Goal: Information Seeking & Learning: Learn about a topic

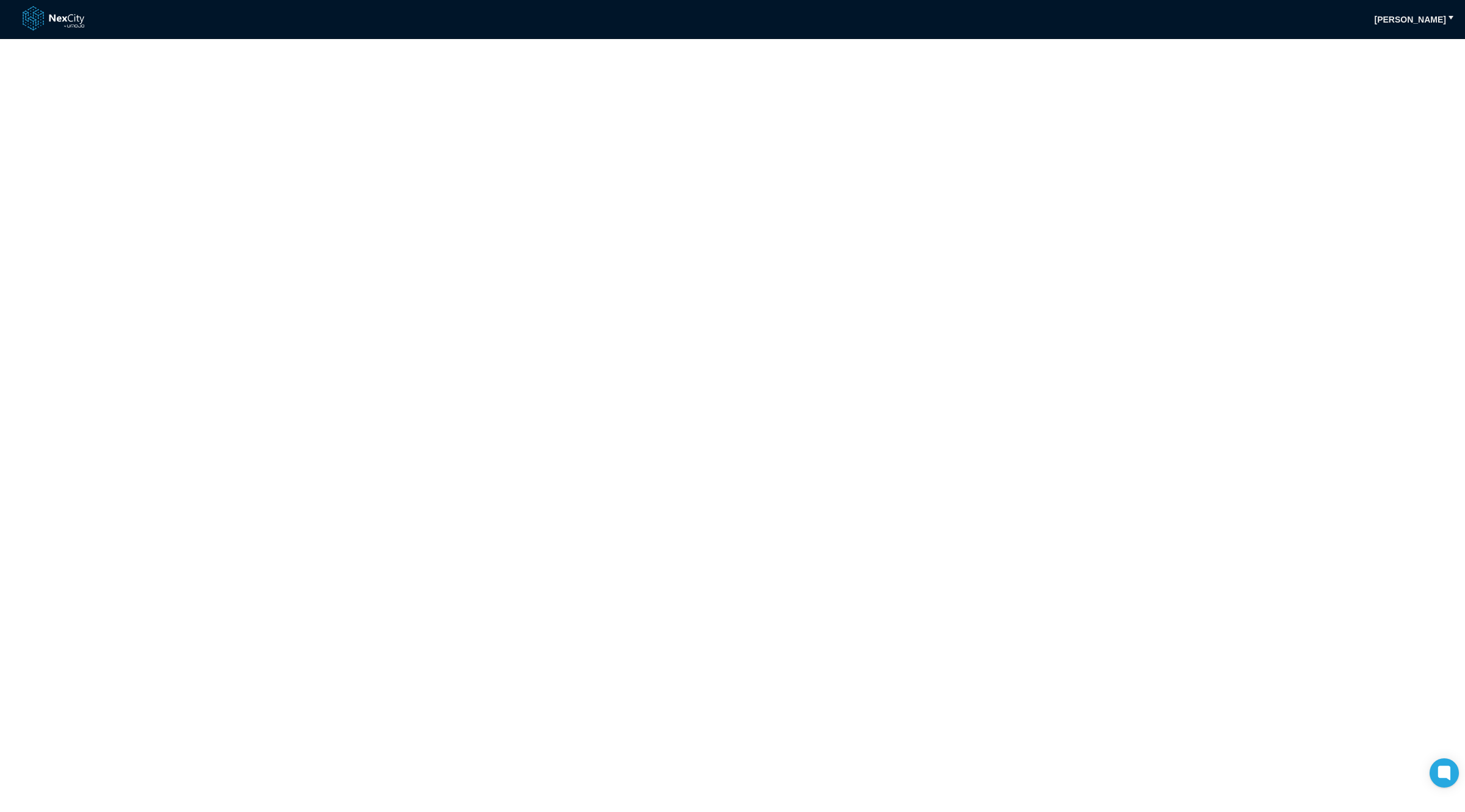
click at [67, 20] on link at bounding box center [61, 20] width 77 height 29
click at [54, 17] on link at bounding box center [61, 20] width 77 height 29
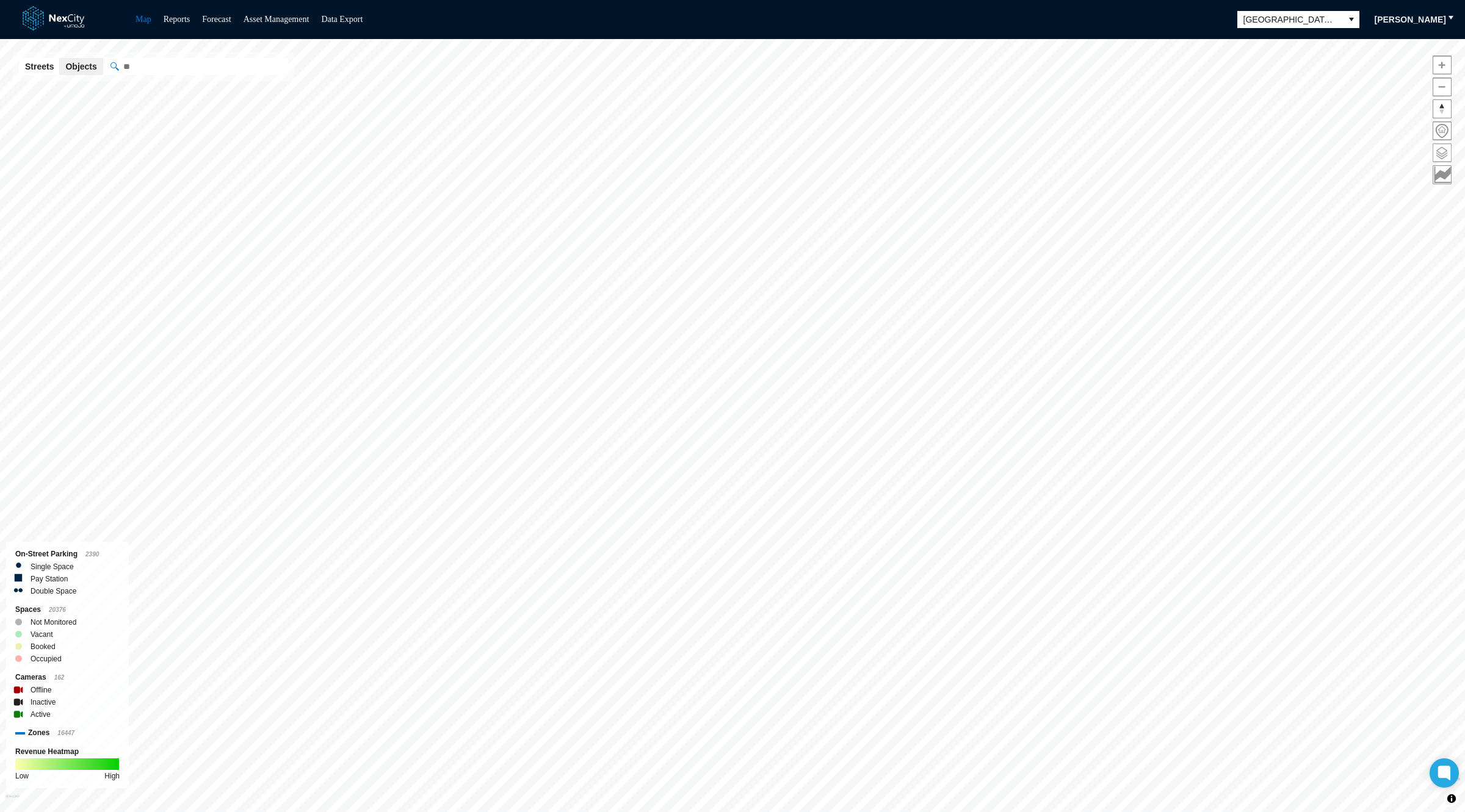
click at [1439, 150] on span at bounding box center [1442, 152] width 18 height 18
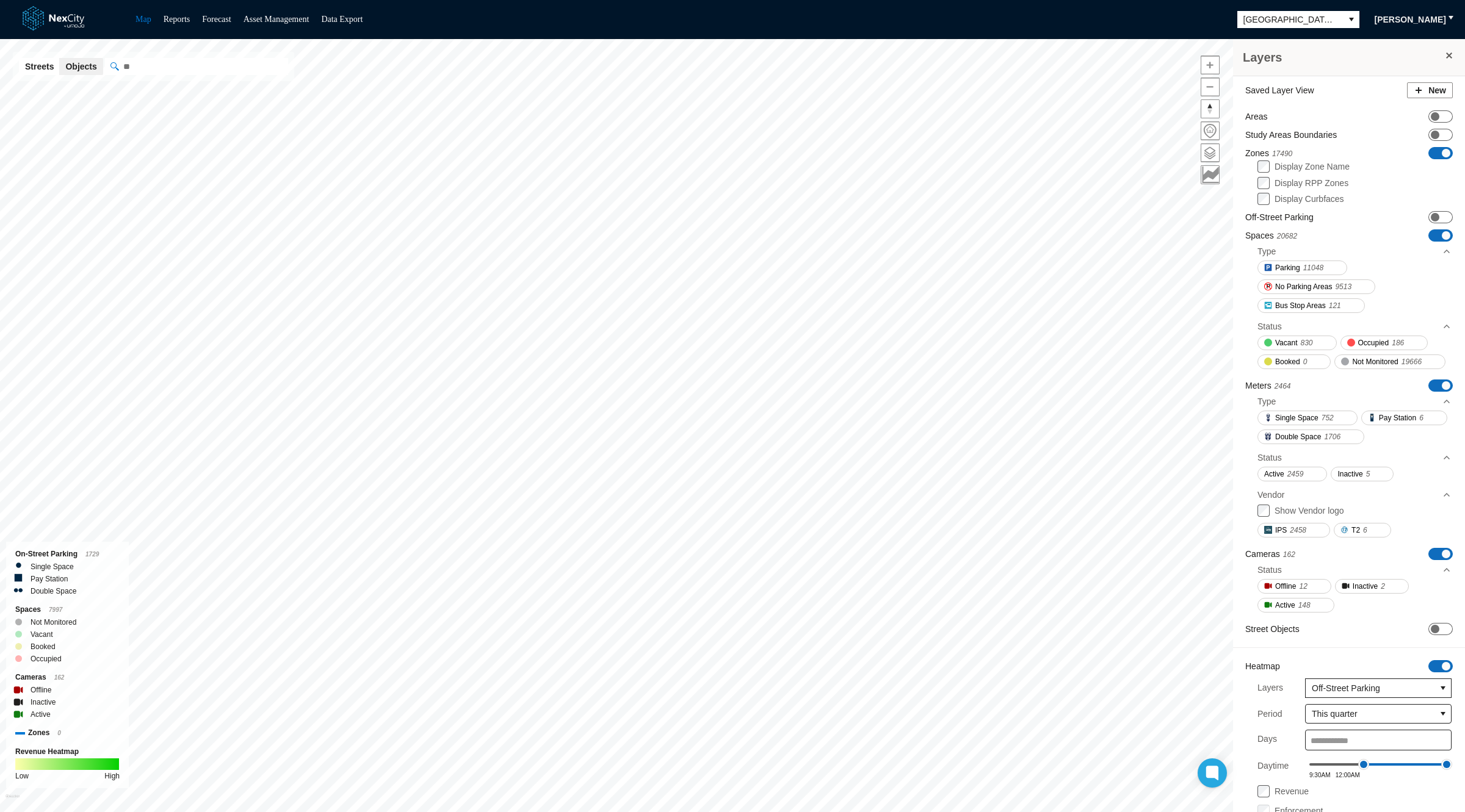
click at [1429, 239] on span "ON OFF" at bounding box center [1440, 236] width 25 height 12
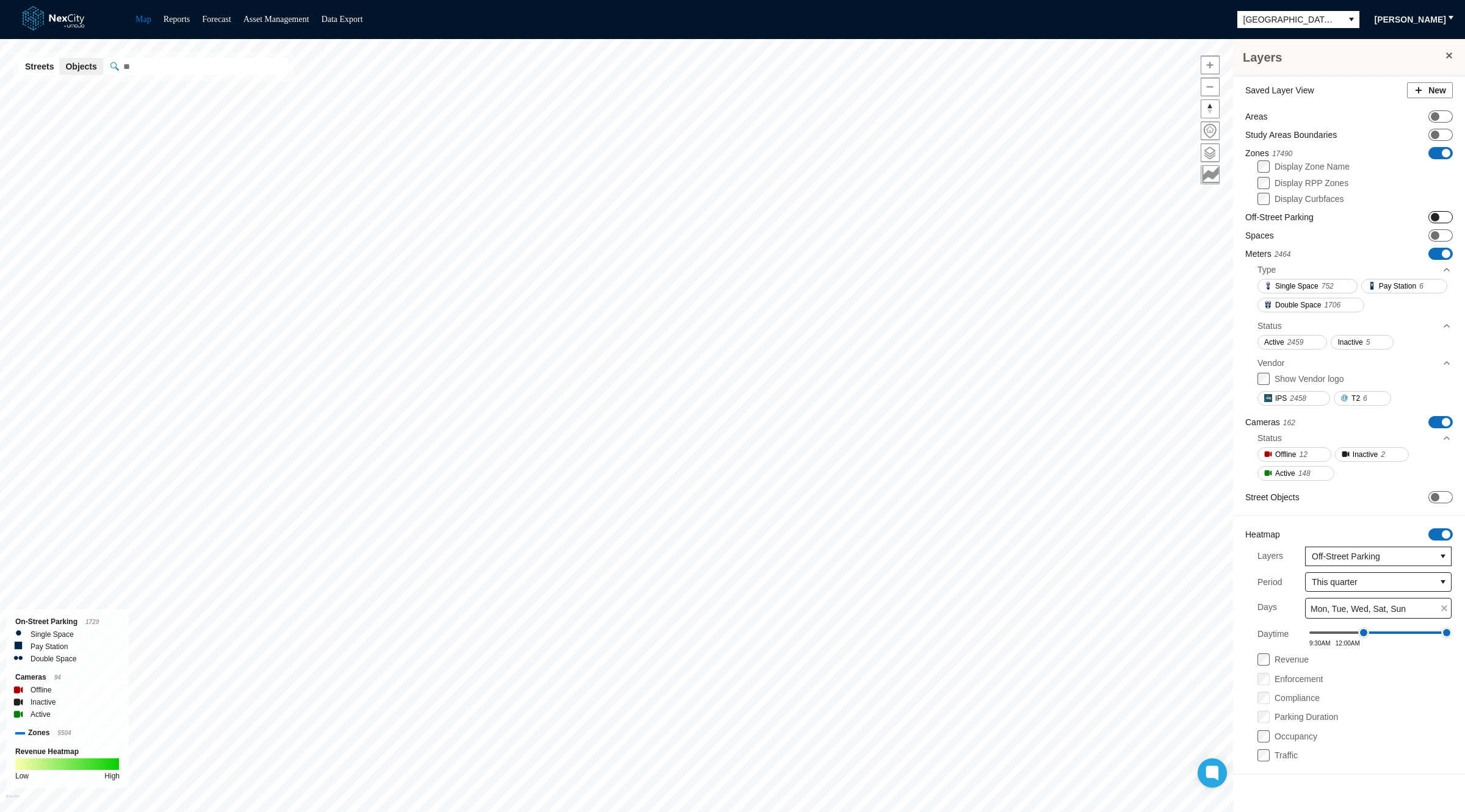
click at [1444, 147] on span "ON OFF" at bounding box center [1440, 153] width 25 height 12
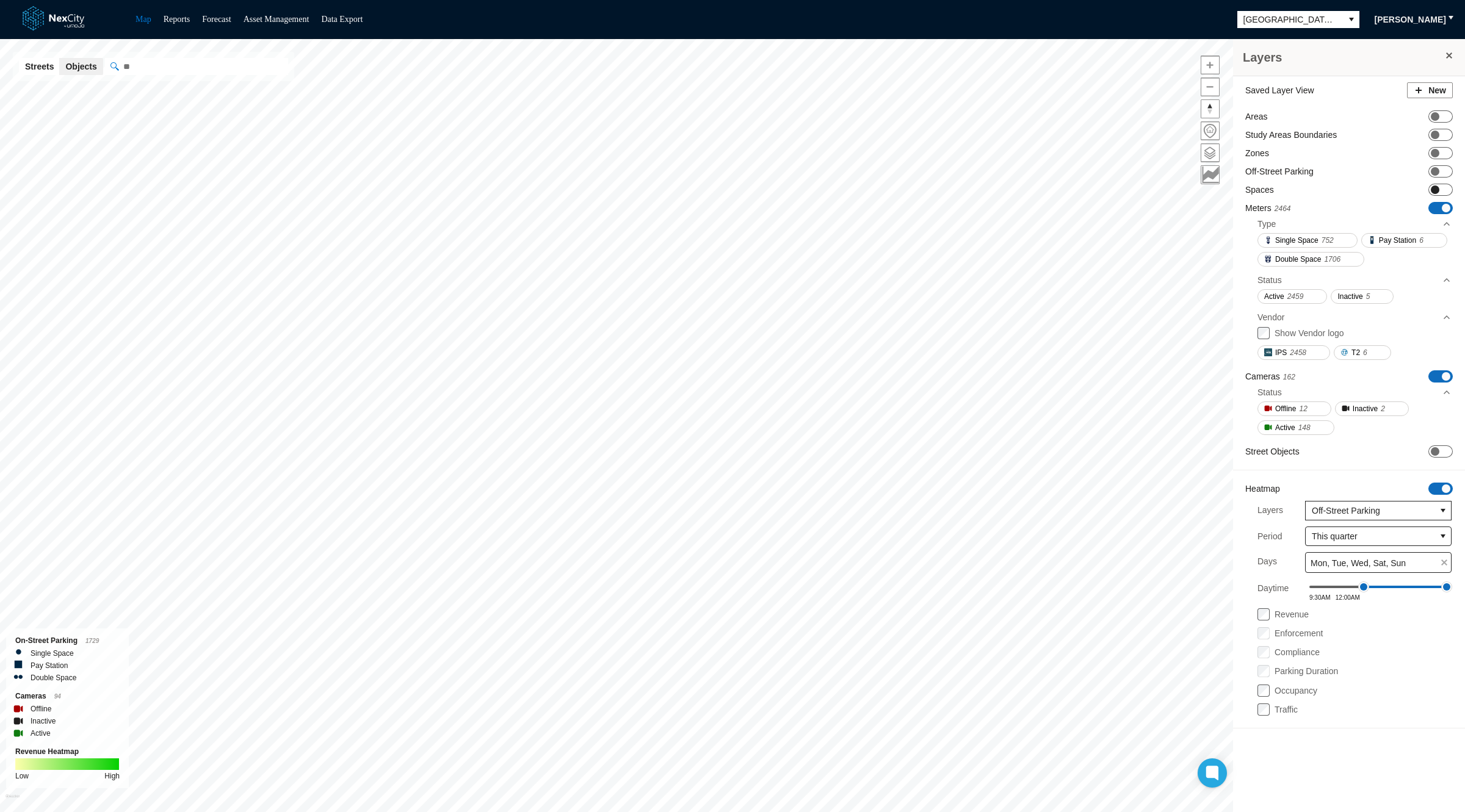
click at [1439, 189] on span at bounding box center [1435, 190] width 9 height 9
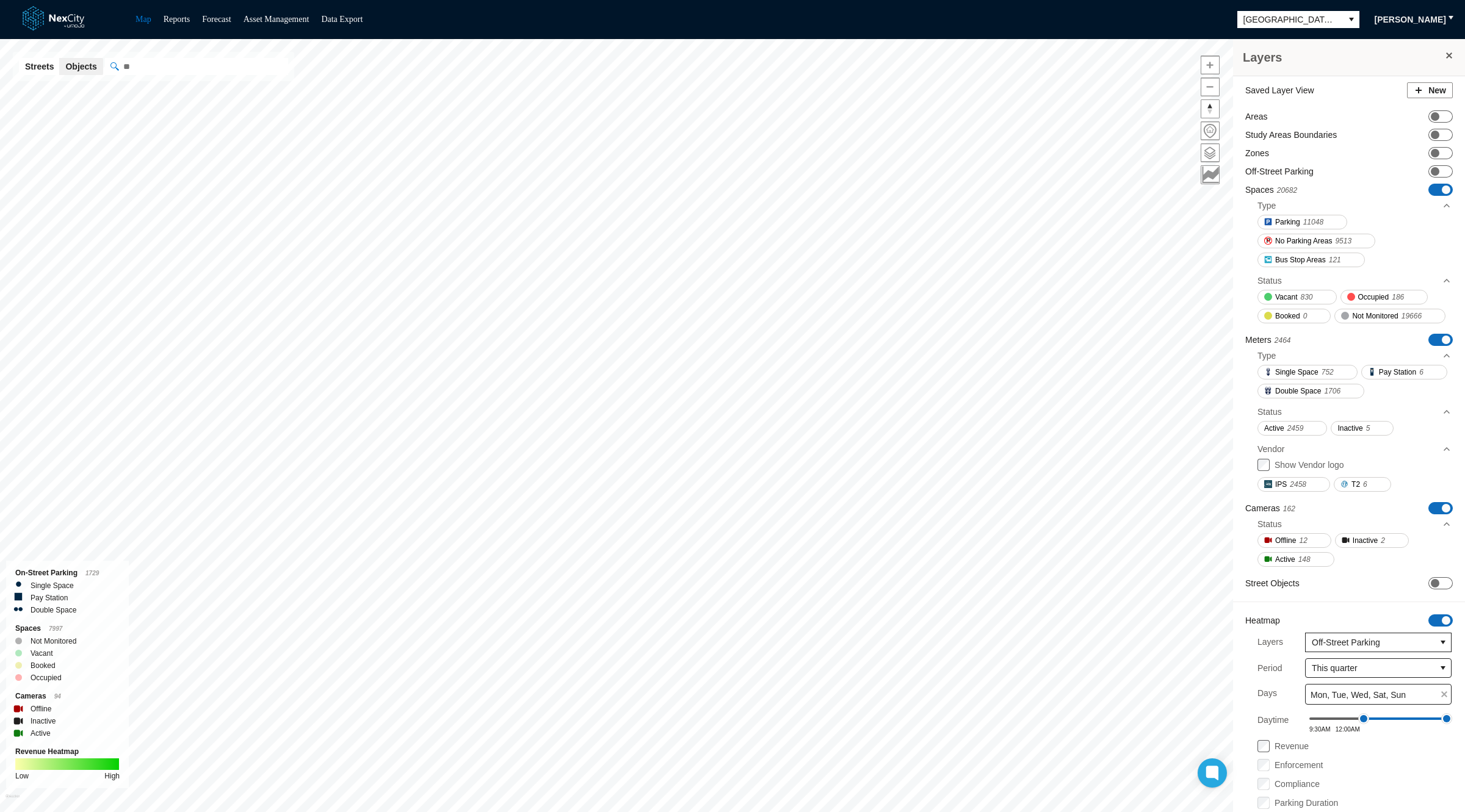
click at [1429, 346] on span "ON OFF" at bounding box center [1440, 340] width 25 height 12
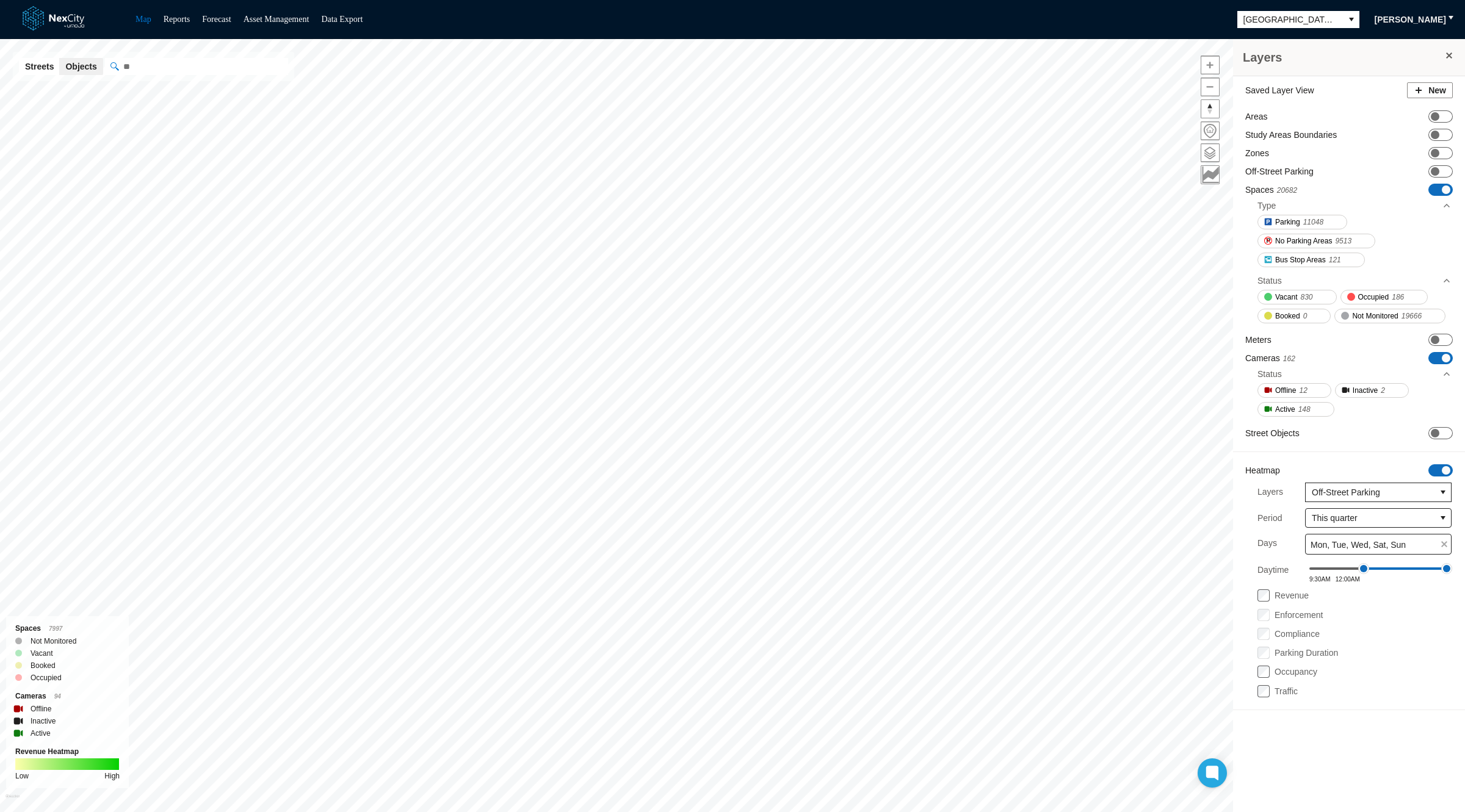
click at [1423, 357] on div "Cameras 162 ON OFF" at bounding box center [1349, 358] width 208 height 13
click at [1439, 357] on span "ON OFF" at bounding box center [1440, 358] width 25 height 12
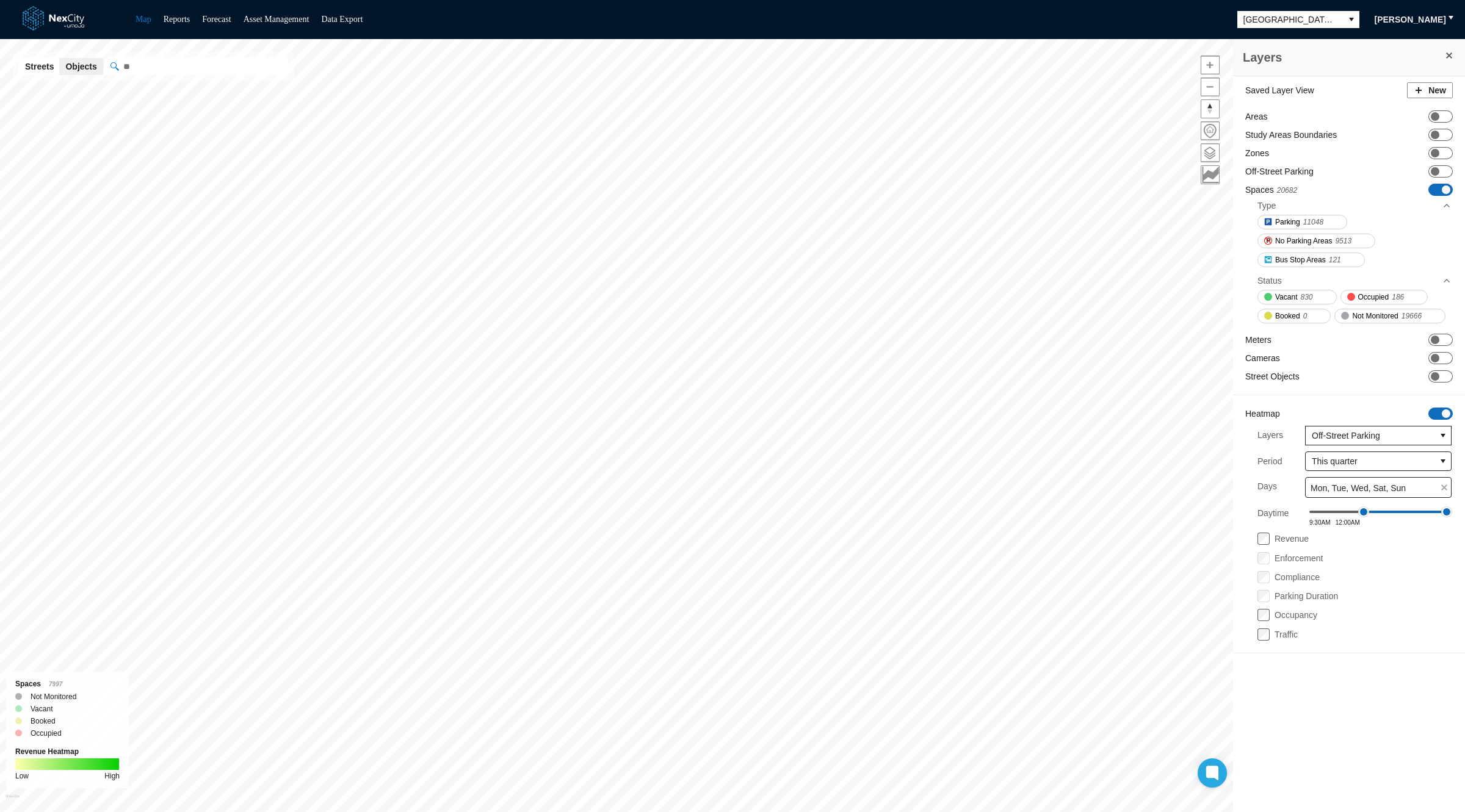
click at [1441, 412] on span "ON OFF" at bounding box center [1440, 414] width 25 height 12
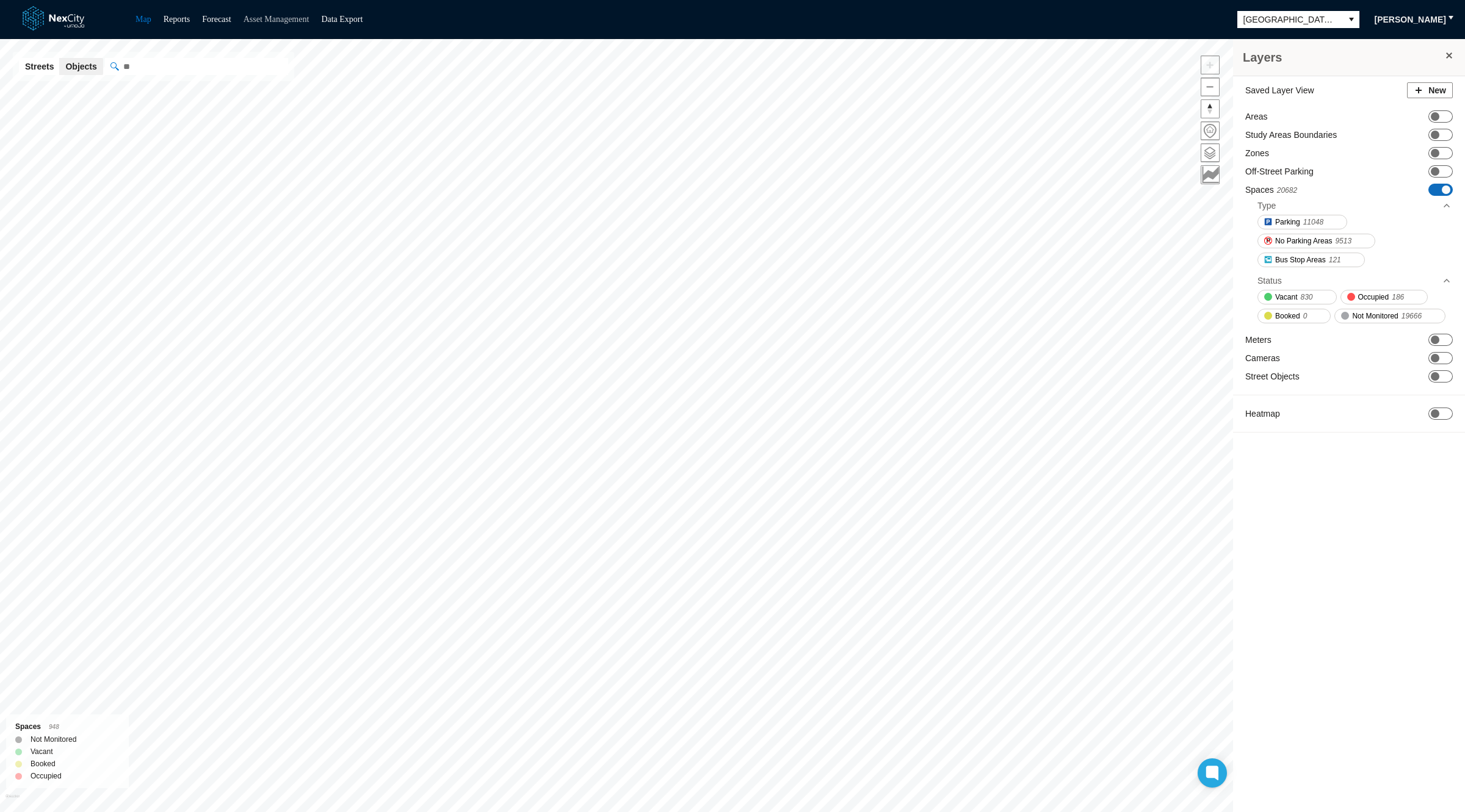
click at [275, 15] on link "Asset Management" at bounding box center [276, 19] width 66 height 9
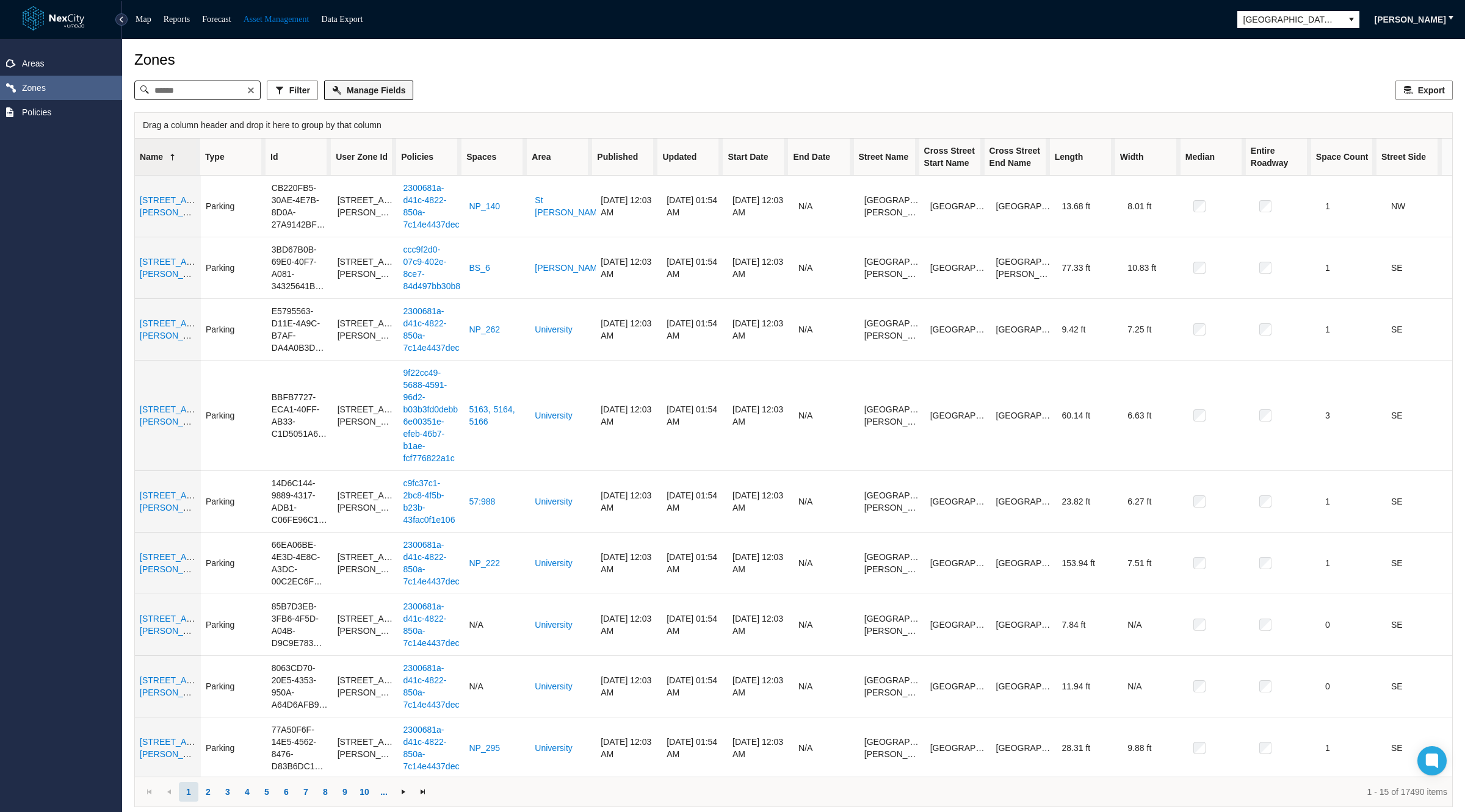
click at [368, 92] on span "Manage Fields" at bounding box center [375, 90] width 59 height 12
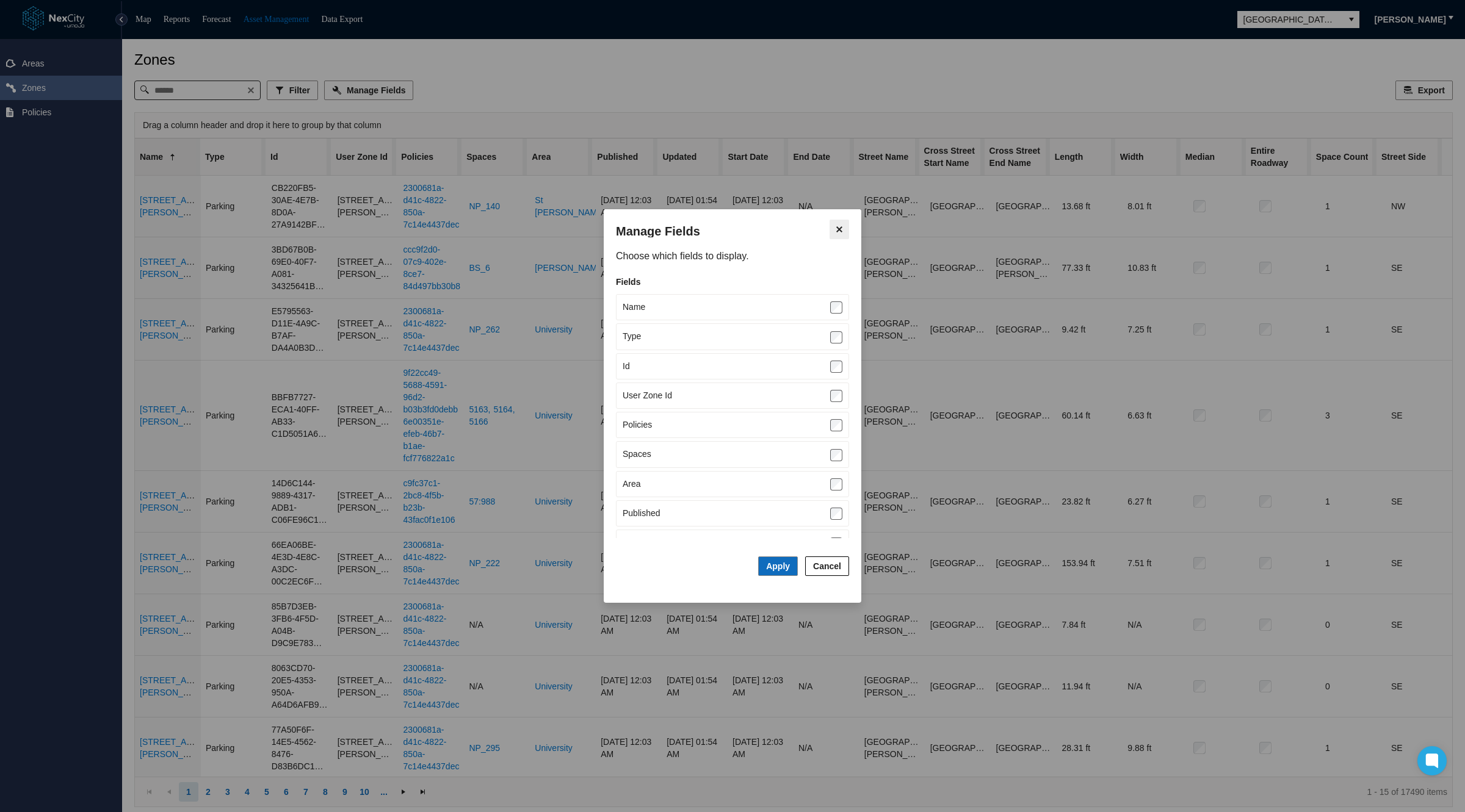
click at [838, 232] on icon "Close" at bounding box center [839, 229] width 12 height 9
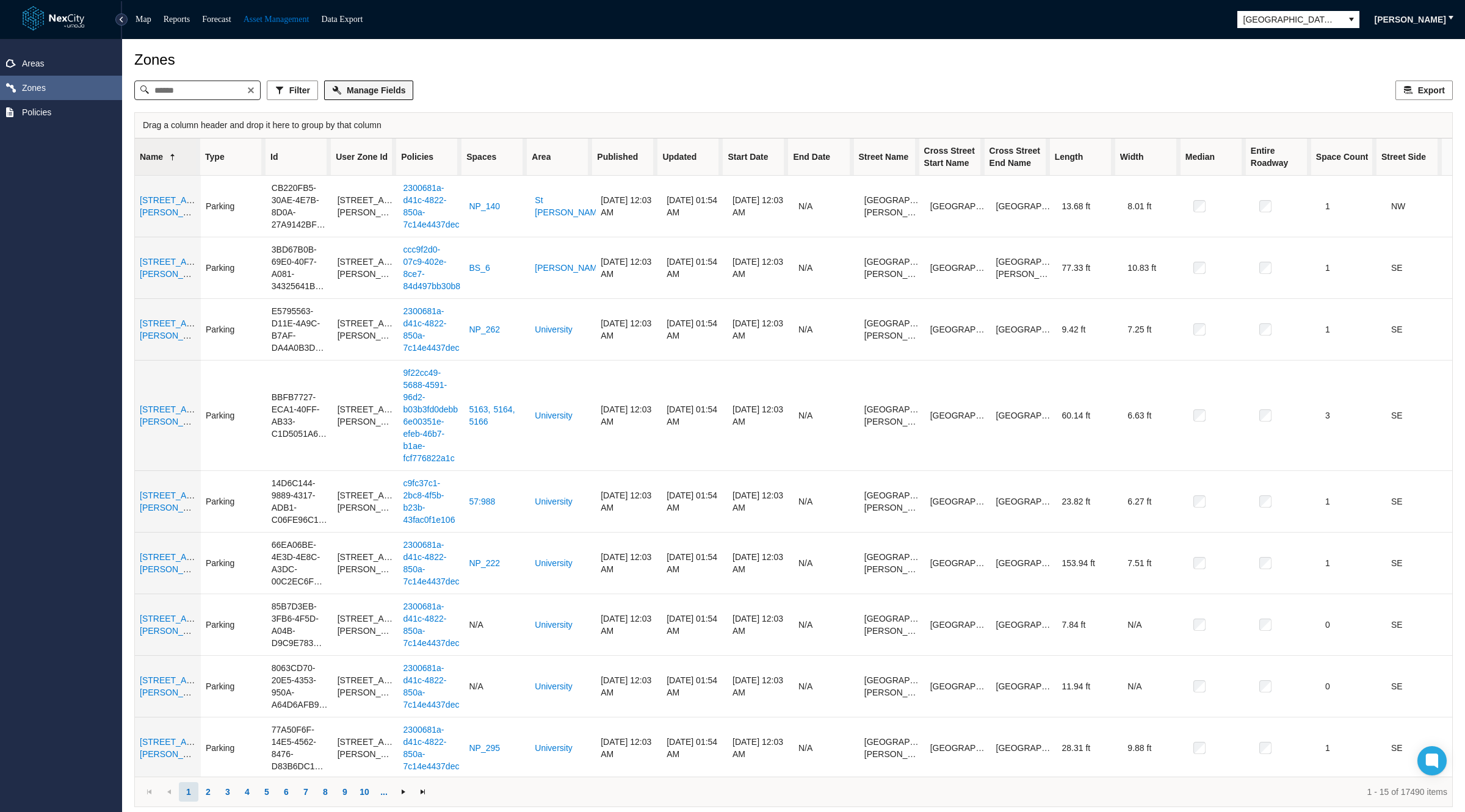
click at [364, 92] on span "Manage Fields" at bounding box center [375, 90] width 59 height 12
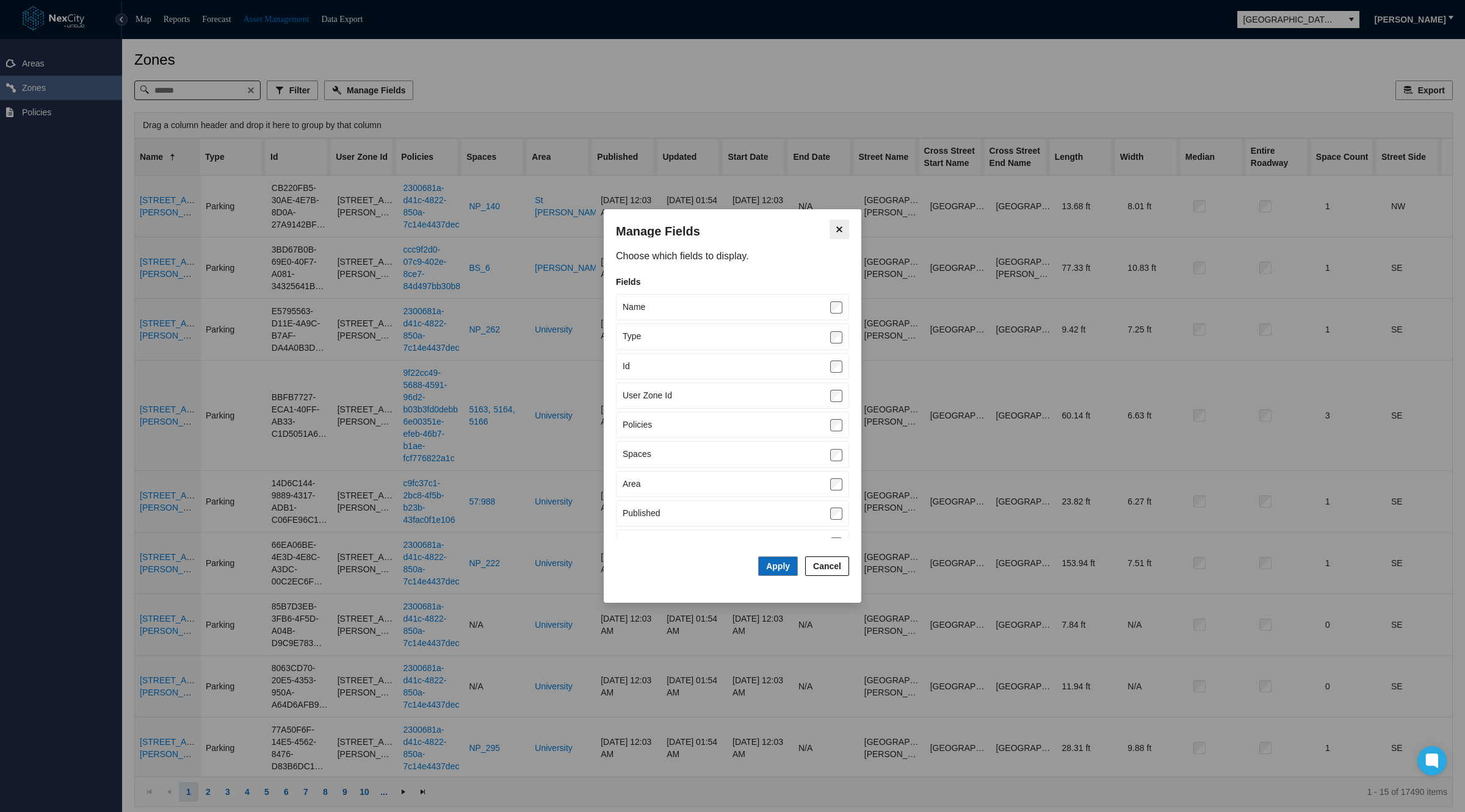
click at [840, 234] on icon "Close" at bounding box center [839, 229] width 12 height 9
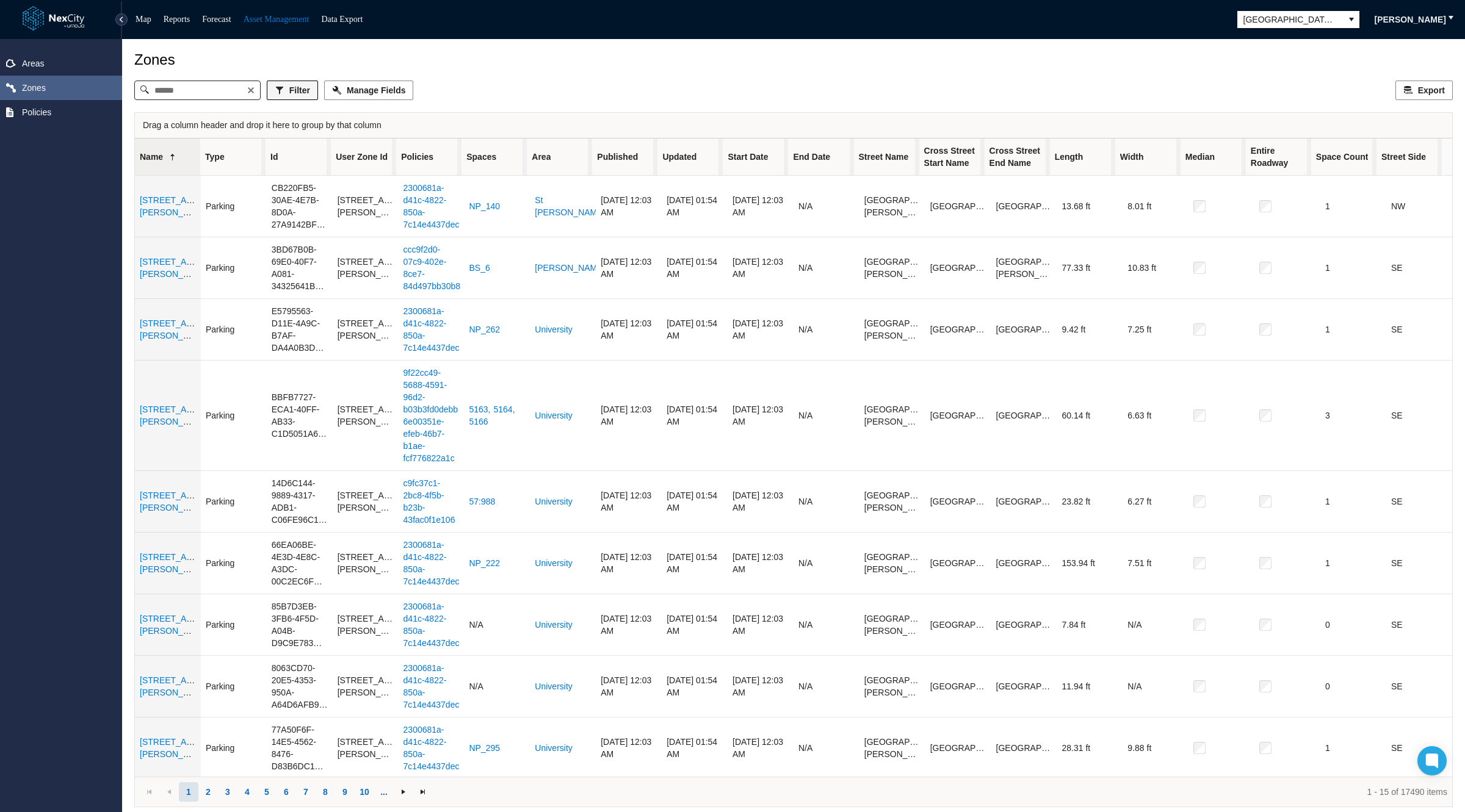
click at [301, 99] on button "Filter" at bounding box center [292, 90] width 51 height 20
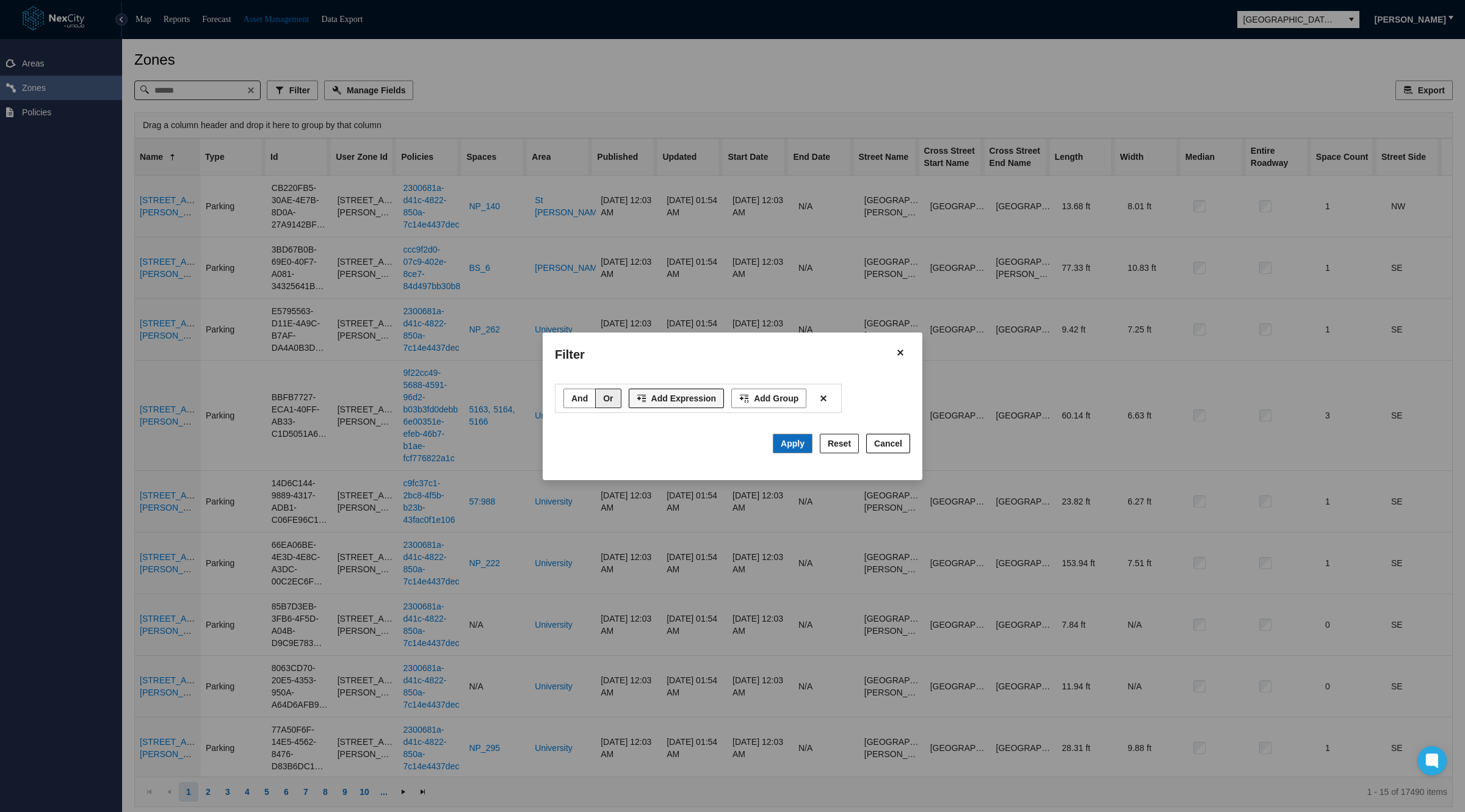
click at [651, 402] on span "Add Expression" at bounding box center [684, 398] width 66 height 12
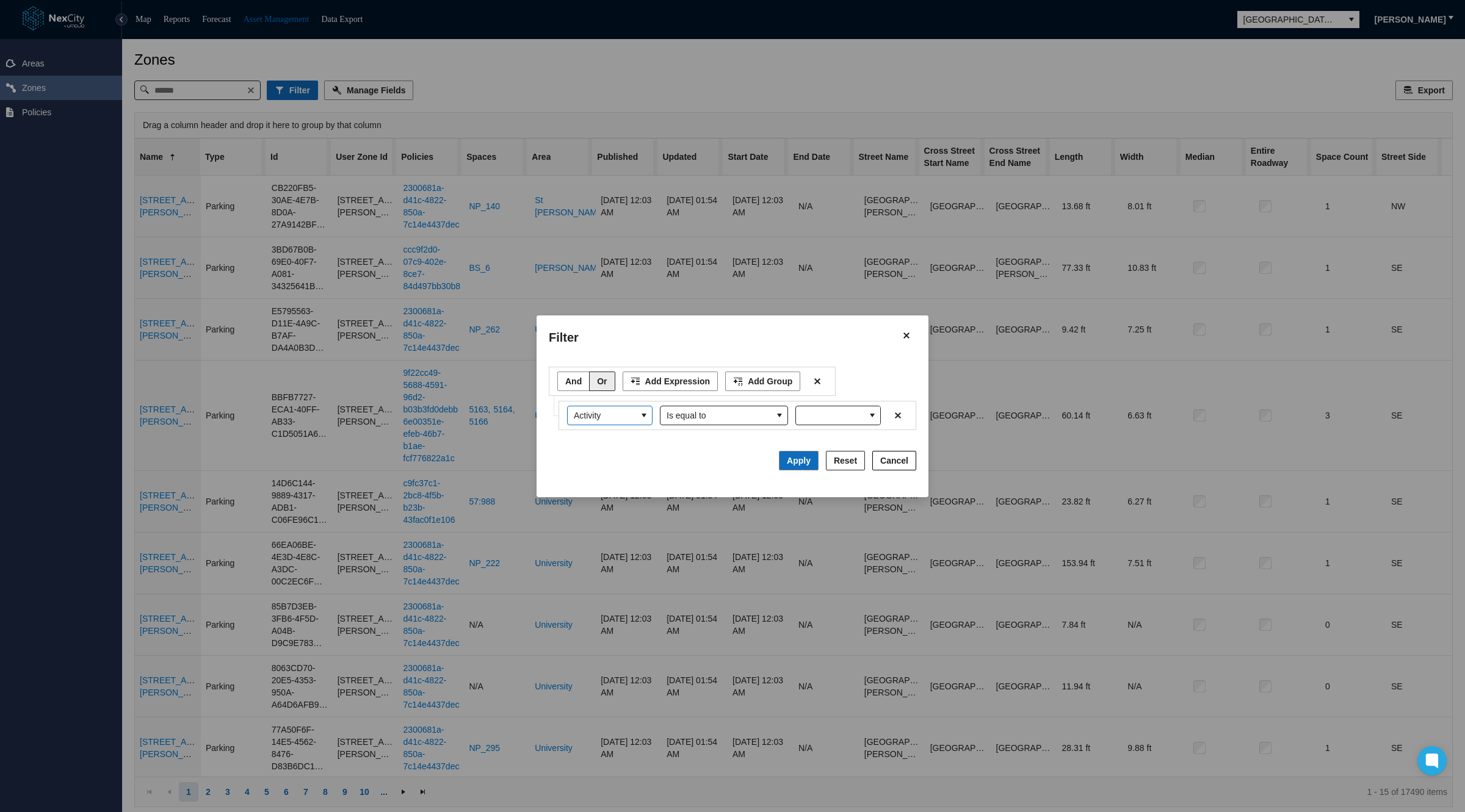
click at [626, 415] on span "Activity" at bounding box center [602, 415] width 56 height 12
click at [829, 409] on input "Filter expression row" at bounding box center [830, 416] width 68 height 19
click at [827, 434] on span "Motorcycle" at bounding box center [822, 437] width 42 height 12
type input "**********"
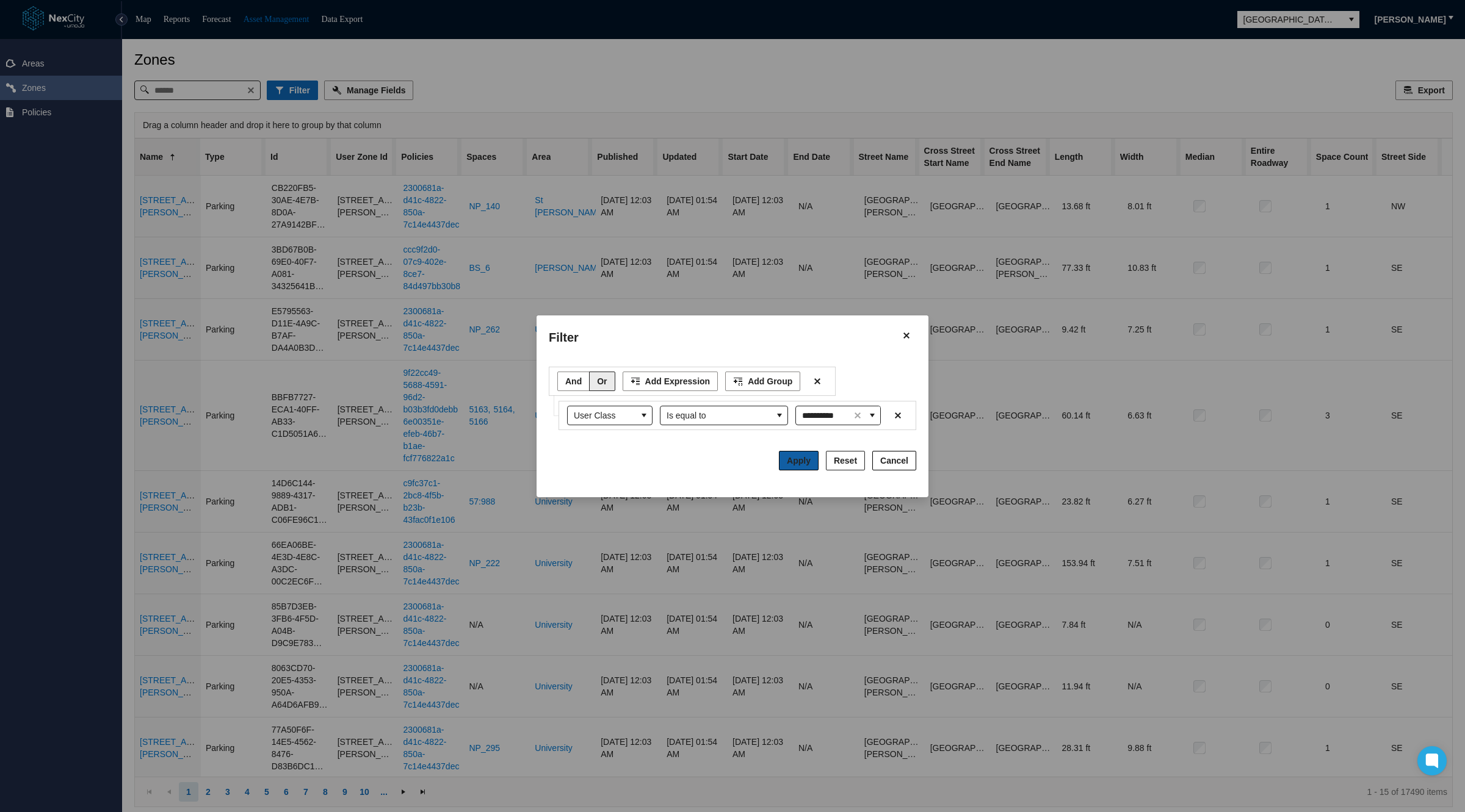
click at [805, 456] on span "Apply" at bounding box center [798, 460] width 24 height 9
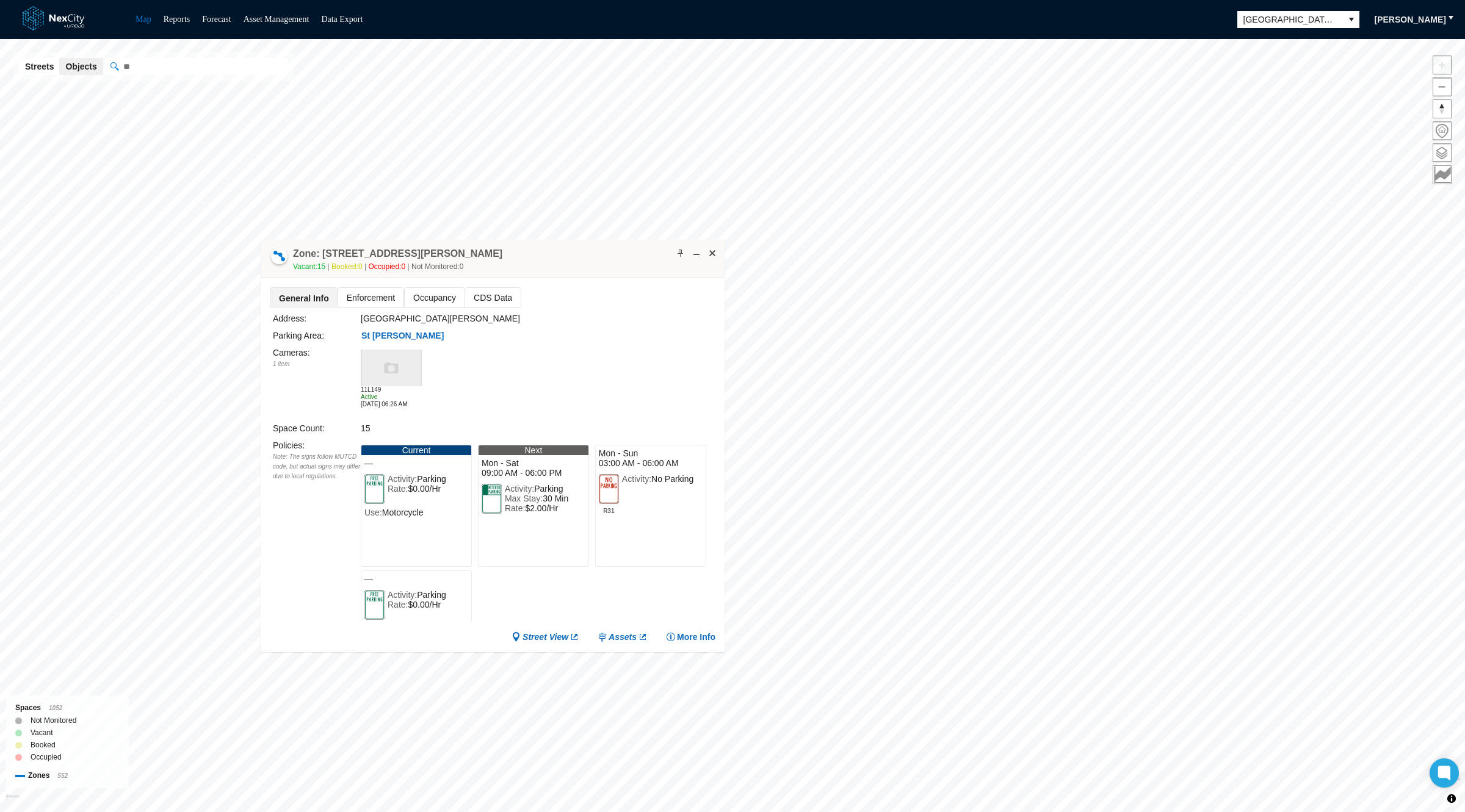
drag, startPoint x: 1069, startPoint y: 233, endPoint x: 515, endPoint y: 231, distance: 554.0
click at [515, 240] on div "Zone: 41 W Santa Clara St NPZ-PZ Vacant: 15 Booked: 0 Occupied: 0 Not Monitored…" at bounding box center [492, 259] width 464 height 38
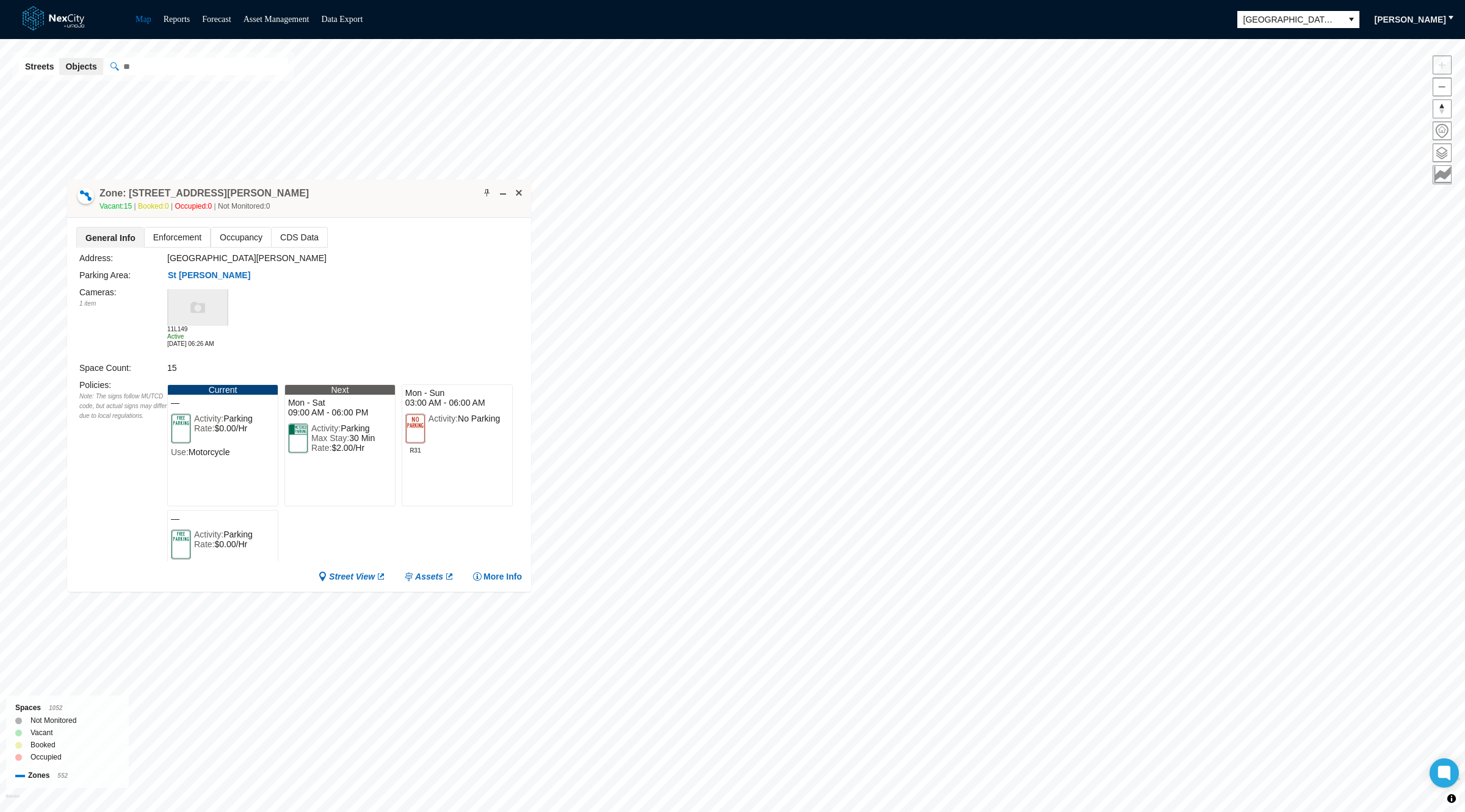
drag, startPoint x: 515, startPoint y: 235, endPoint x: 398, endPoint y: 194, distance: 124.0
click at [398, 194] on div "Zone: 41 W Santa Clara St NPZ-PZ Vacant: 15 Booked: 0 Occupied: 0 Not Monitored…" at bounding box center [299, 198] width 464 height 38
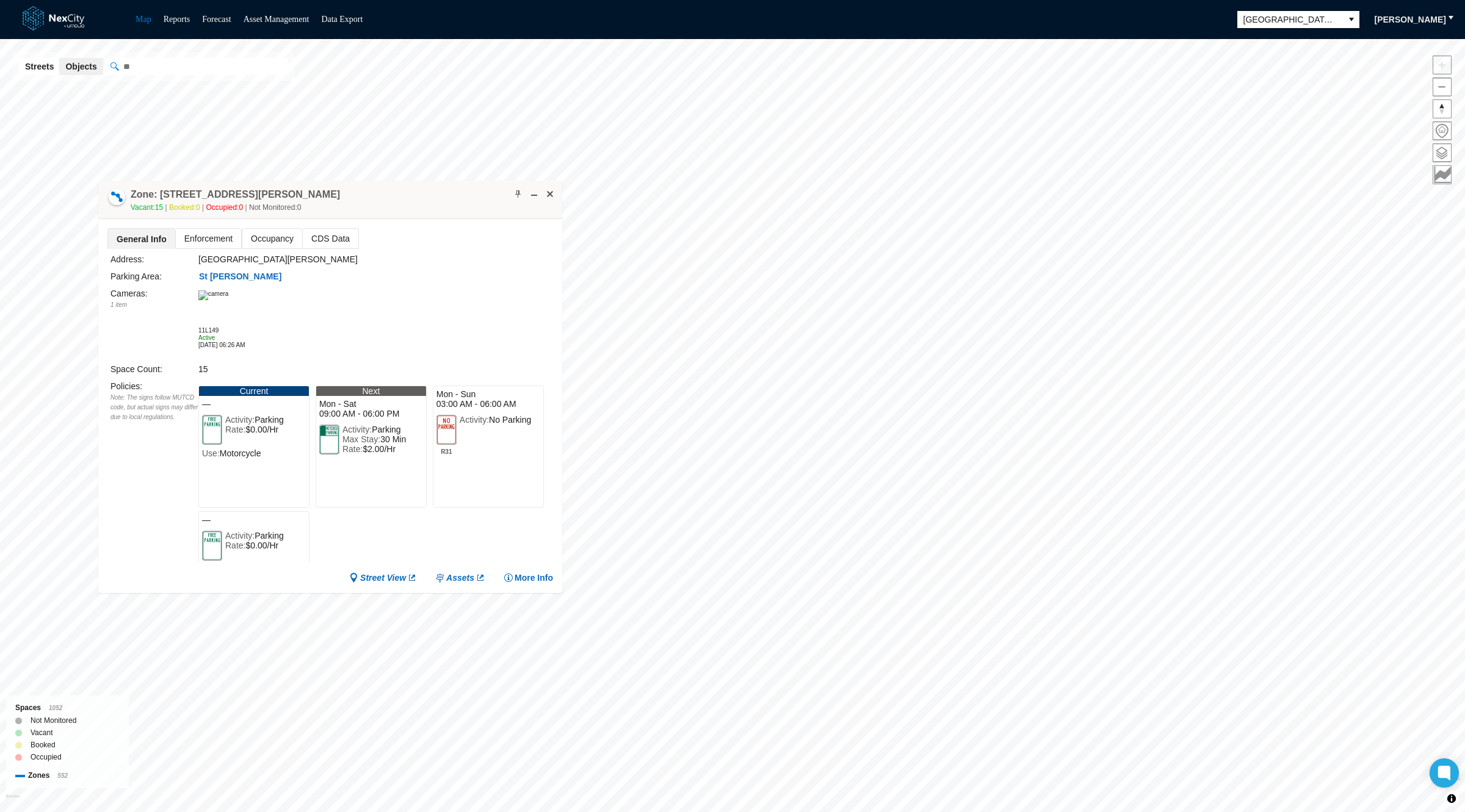
drag, startPoint x: 98, startPoint y: 193, endPoint x: 136, endPoint y: 193, distance: 38.0
click at [136, 193] on div "Zone: 41 W Santa Clara St NPZ-PZ Vacant: 15 Booked: 0 Occupied: 0 Not Monitored…" at bounding box center [329, 199] width 464 height 38
click at [169, 192] on h4 "Zone: 41 W Santa Clara St NPZ-PZ" at bounding box center [243, 195] width 209 height 14
drag, startPoint x: 166, startPoint y: 191, endPoint x: 288, endPoint y: 189, distance: 122.0
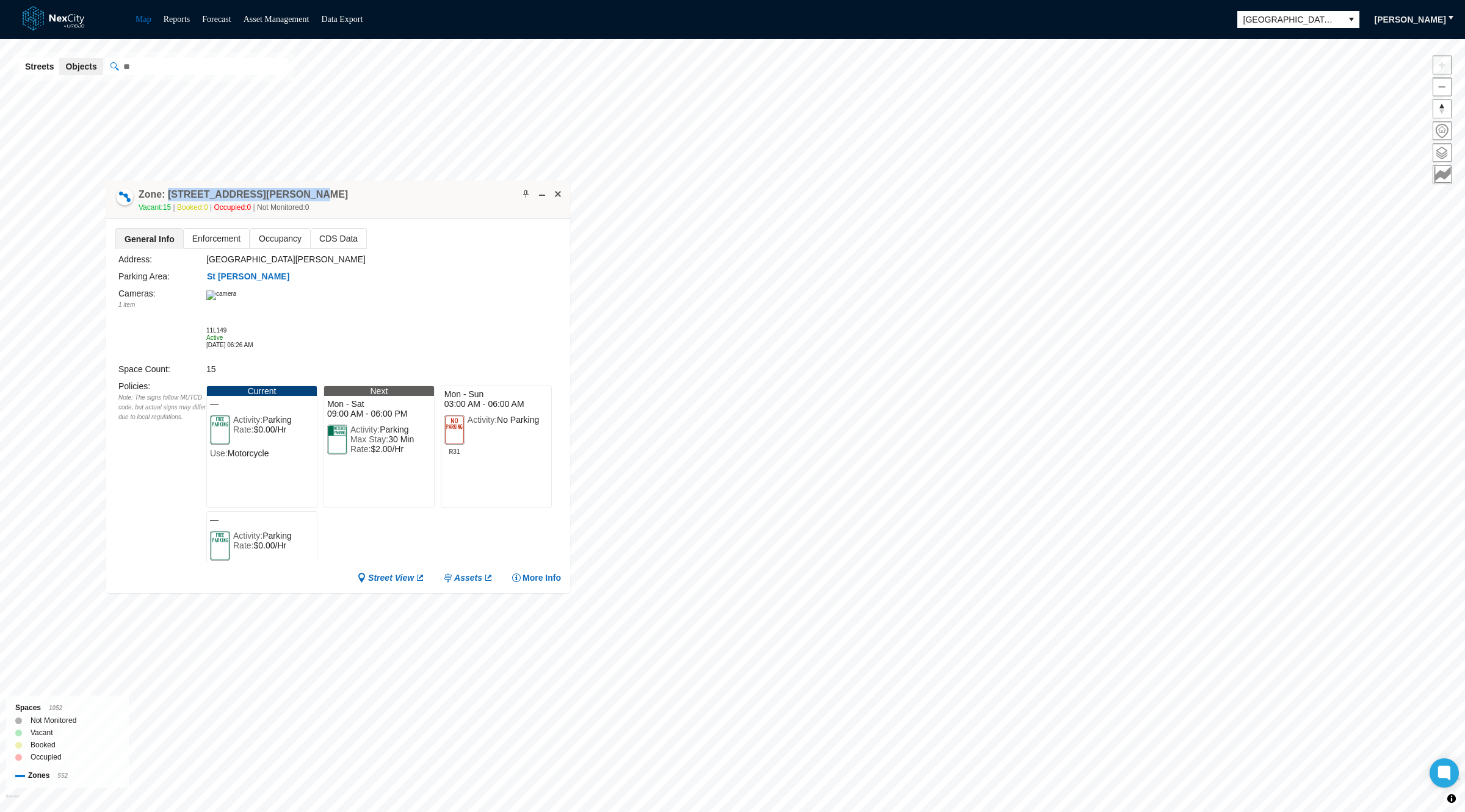
click at [288, 189] on div "Zone: 41 W Santa Clara St NPZ-PZ Vacant: 15 Booked: 0 Occupied: 0 Not Monitored…" at bounding box center [243, 201] width 209 height 26
copy h4 "[STREET_ADDRESS][PERSON_NAME]"
click at [134, 433] on div "Policies : Note: The signs follow MUTCD code, but actual signs may differ due t…" at bounding box center [162, 471] width 88 height 183
click at [258, 452] on span "Motorcycle" at bounding box center [248, 453] width 42 height 9
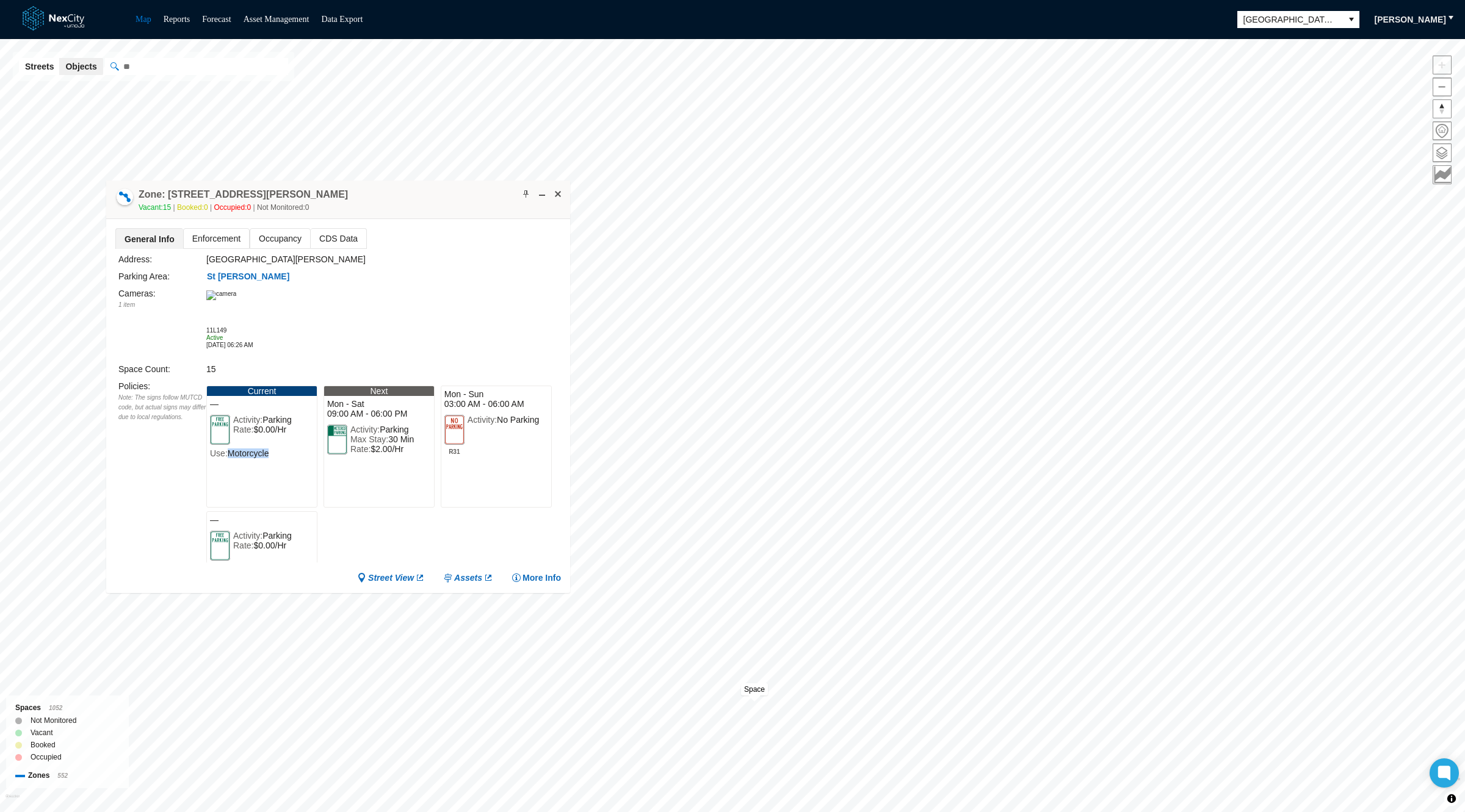
copy span "Motorcycle"
